Goal: Task Accomplishment & Management: Use online tool/utility

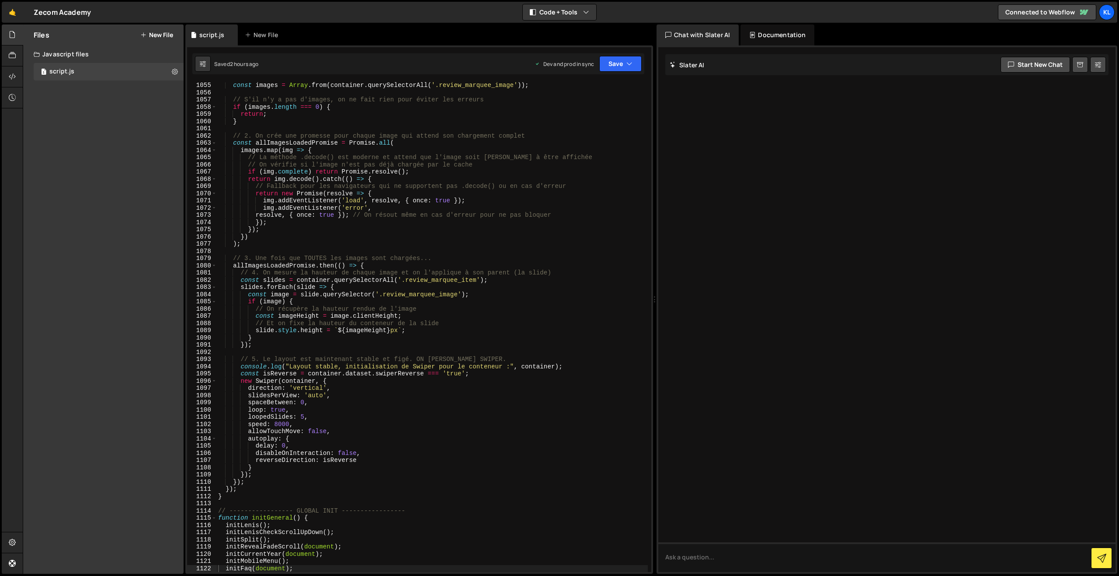
scroll to position [7603, 0]
click at [11, 16] on link "🤙" at bounding box center [12, 12] width 21 height 21
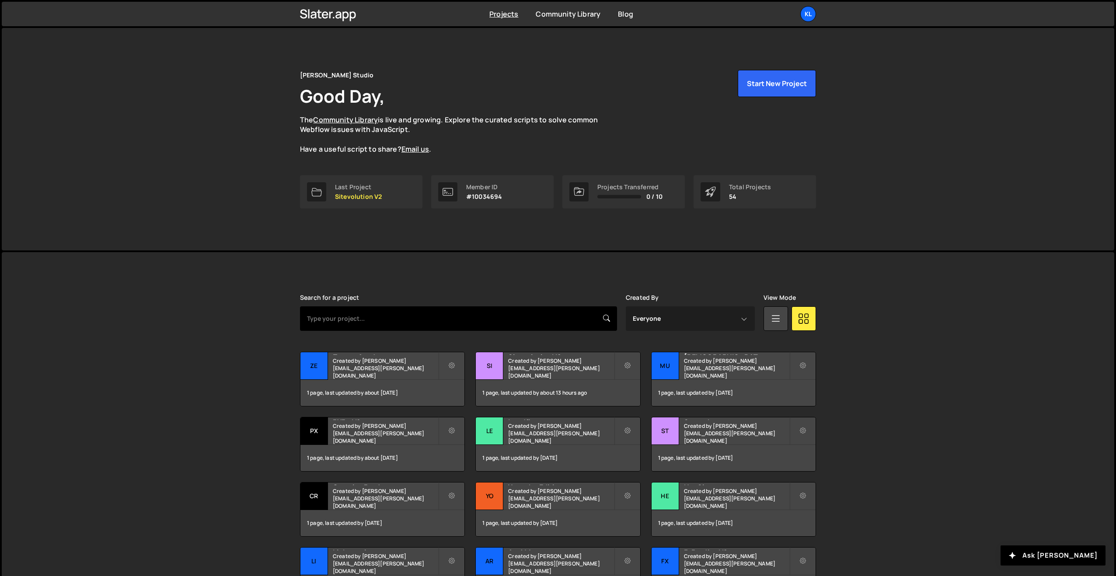
click at [366, 316] on input "text" at bounding box center [458, 318] width 317 height 24
type input "arc"
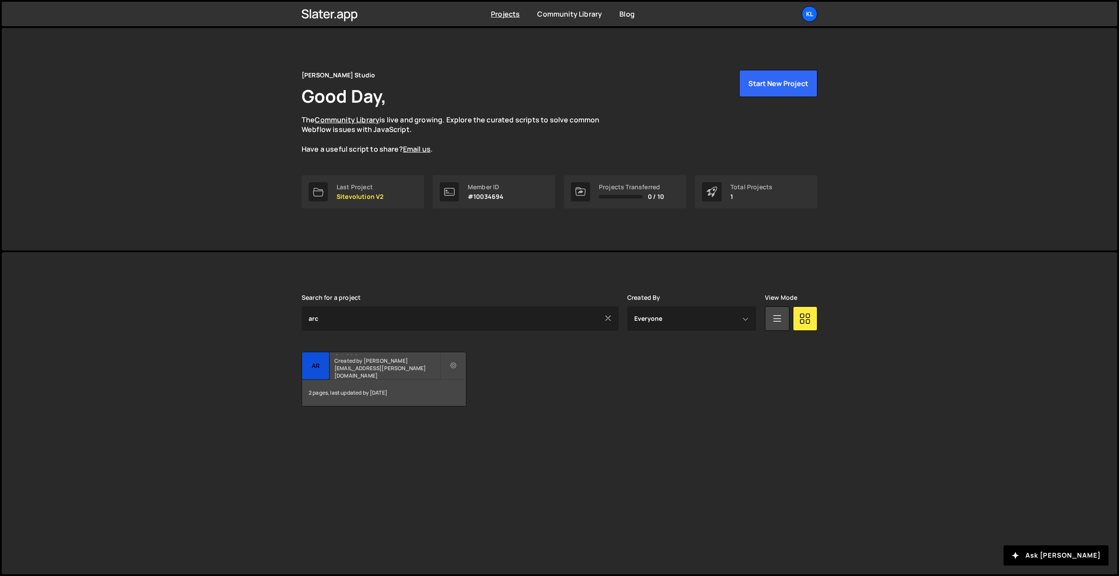
click at [370, 355] on h2 "Arc144" at bounding box center [386, 353] width 105 height 3
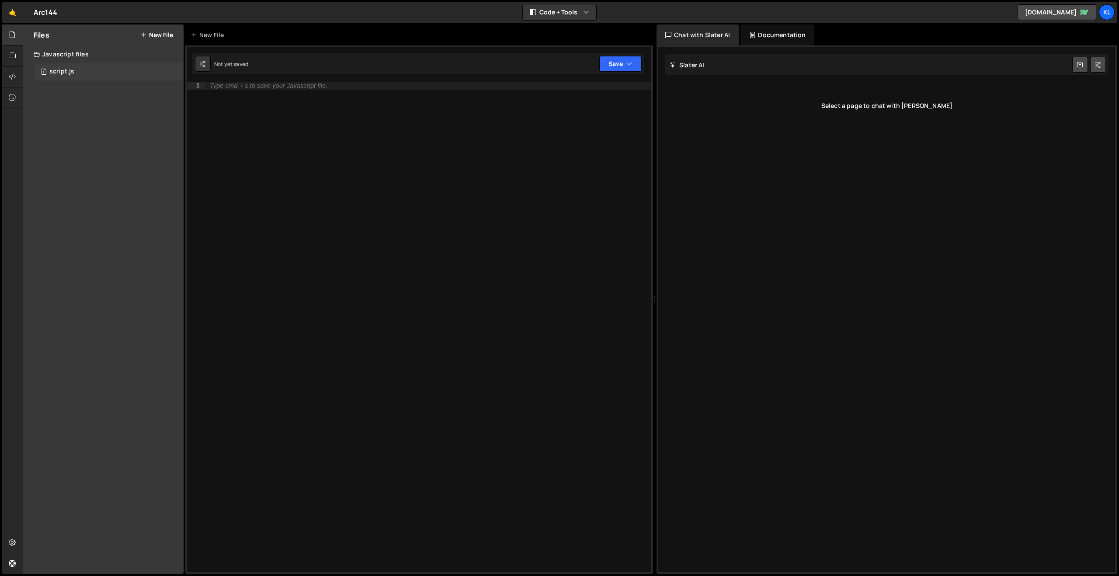
click at [72, 73] on div "script.js" at bounding box center [61, 72] width 25 height 8
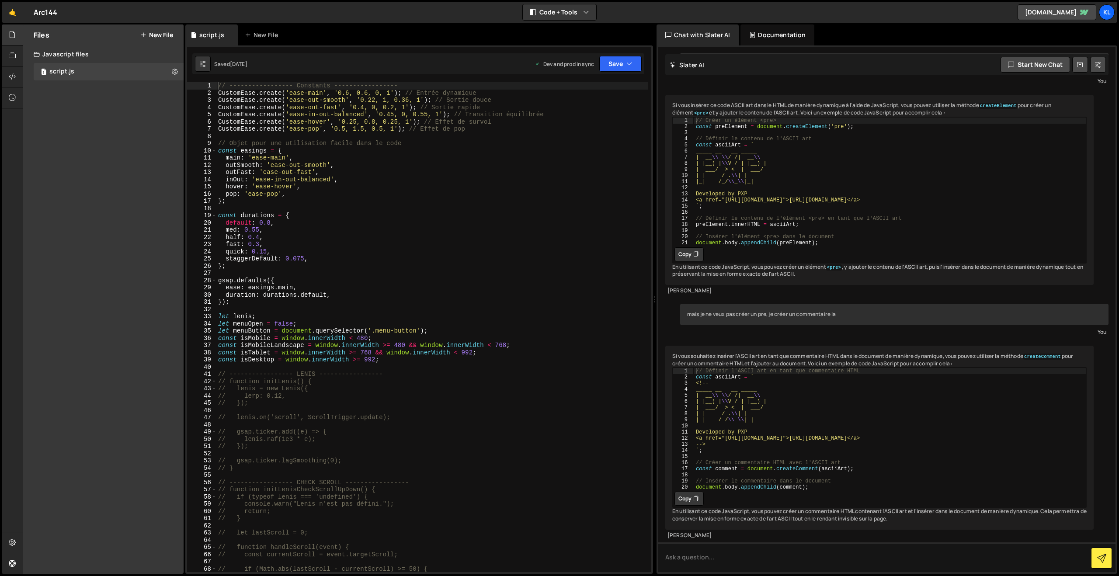
scroll to position [447, 0]
click at [371, 188] on div "// ----------------- Constants ----------------- CustomEase . create ( 'ease-ma…" at bounding box center [431, 334] width 431 height 505
type textarea "}"
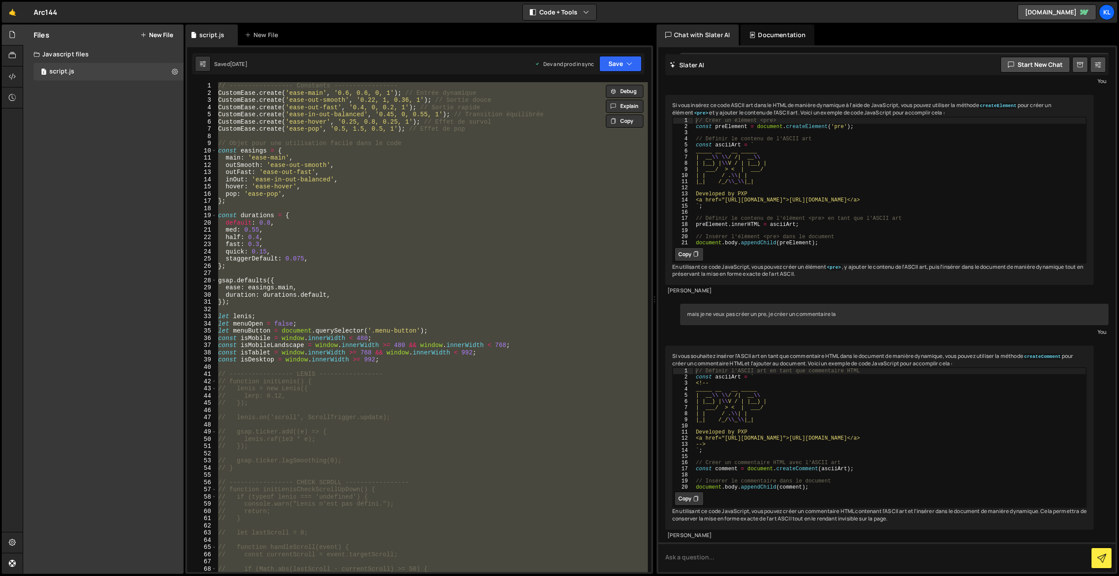
paste textarea
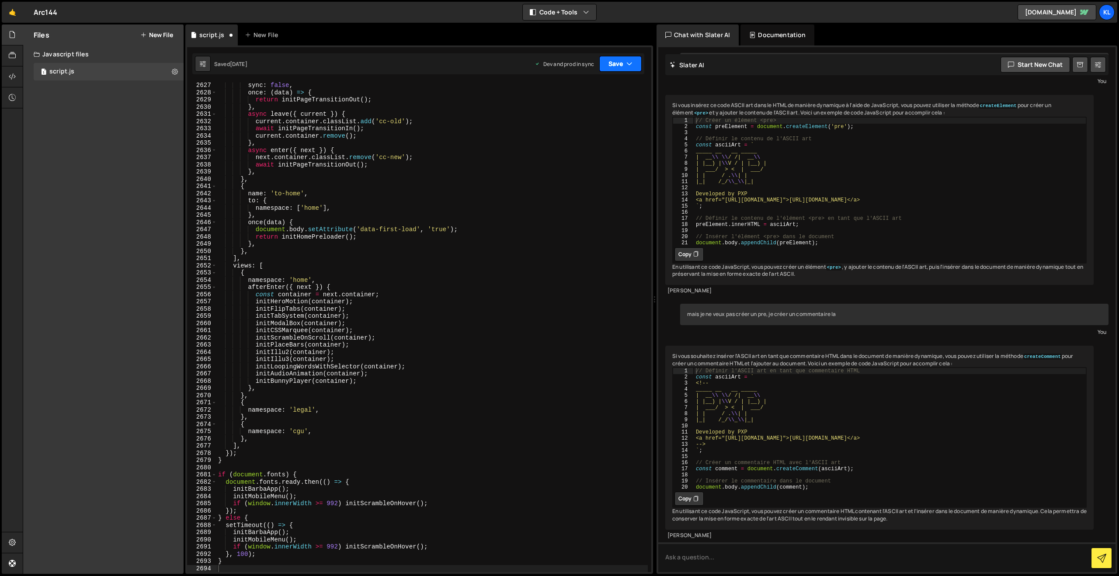
click at [609, 69] on button "Save" at bounding box center [620, 64] width 42 height 16
click at [571, 119] on div "[DATE]" at bounding box center [569, 122] width 17 height 7
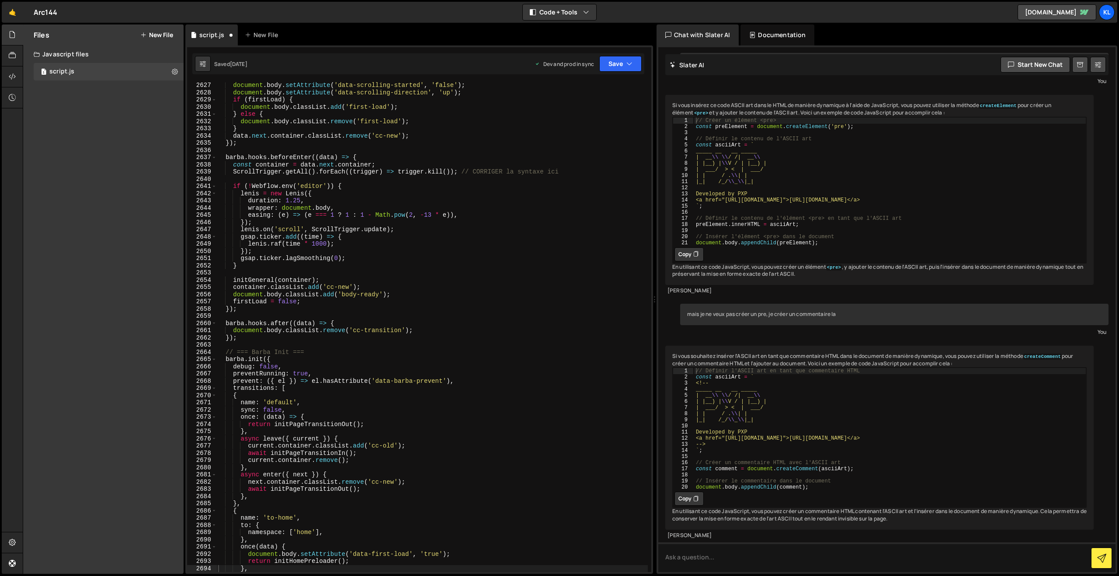
scroll to position [13745, 0]
click at [522, 248] on div "document . body . setAttribute ( 'data-scrolling-started' , 'false' ) ; documen…" at bounding box center [431, 334] width 431 height 505
type textarea "}"
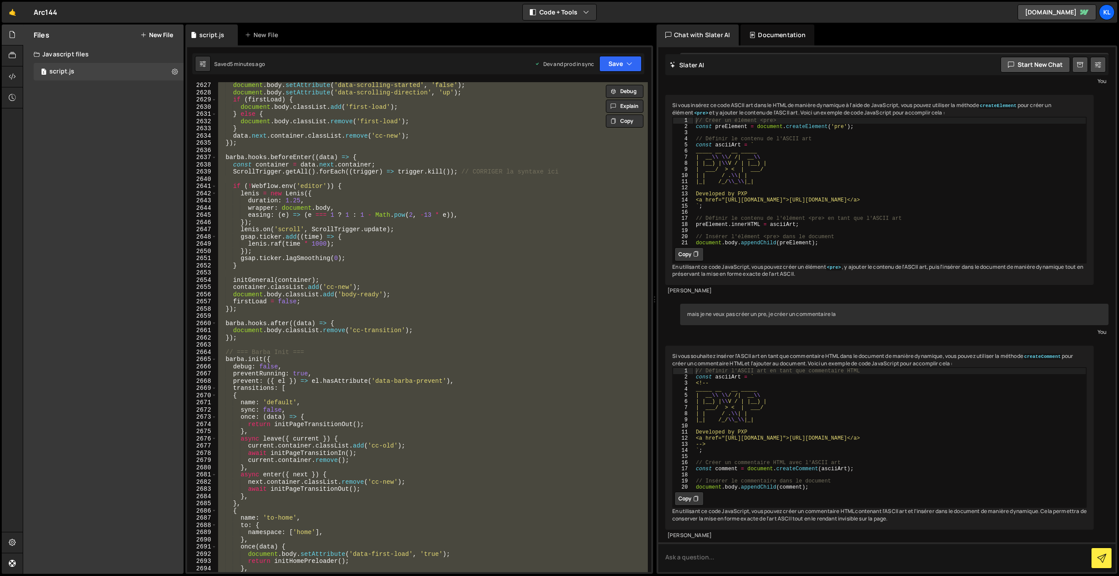
paste textarea
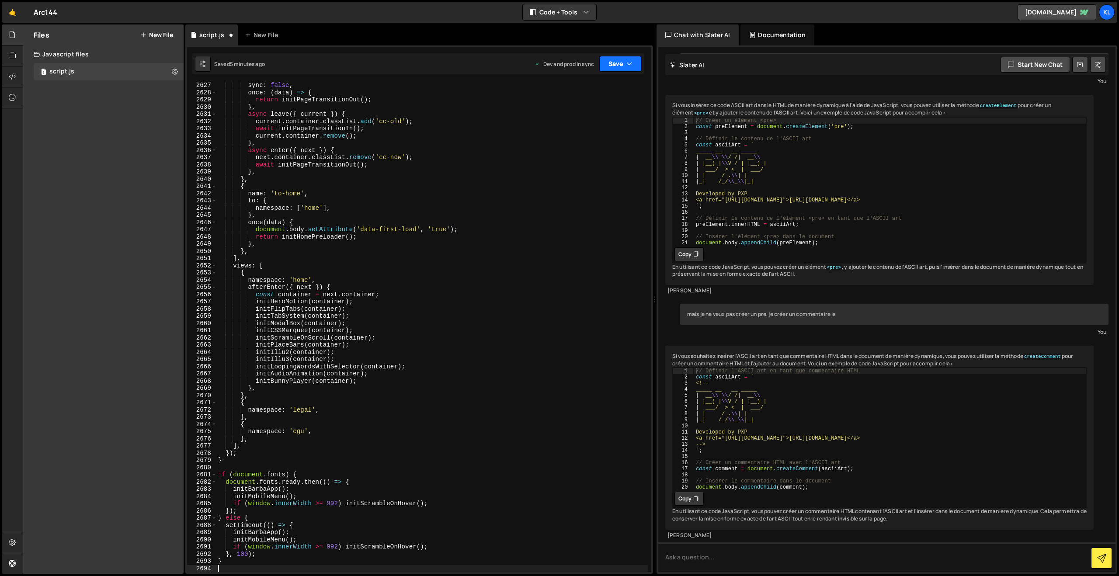
click at [614, 65] on button "Save" at bounding box center [620, 64] width 42 height 16
click at [595, 118] on div "Saved 5 minutes ago" at bounding box center [591, 123] width 91 height 10
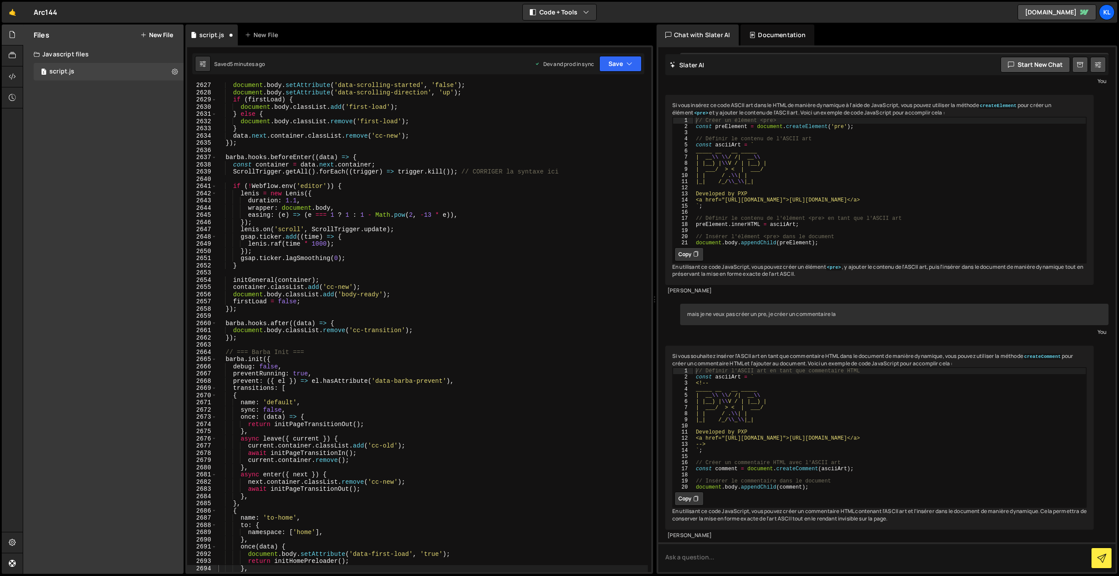
scroll to position [13745, 0]
